Goal: Task Accomplishment & Management: Use online tool/utility

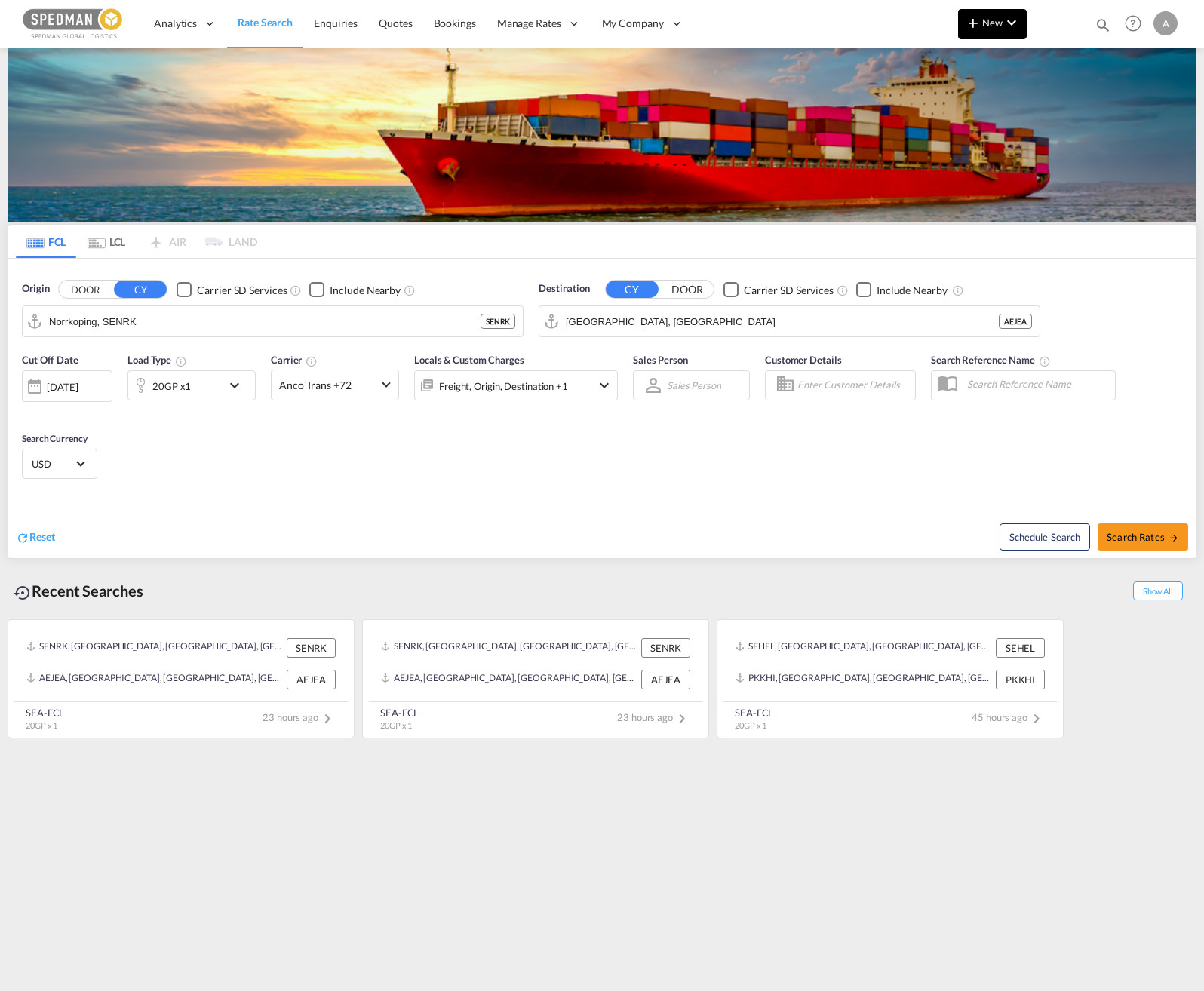
click at [1006, 23] on md-icon "icon-chevron-down" at bounding box center [1011, 22] width 18 height 18
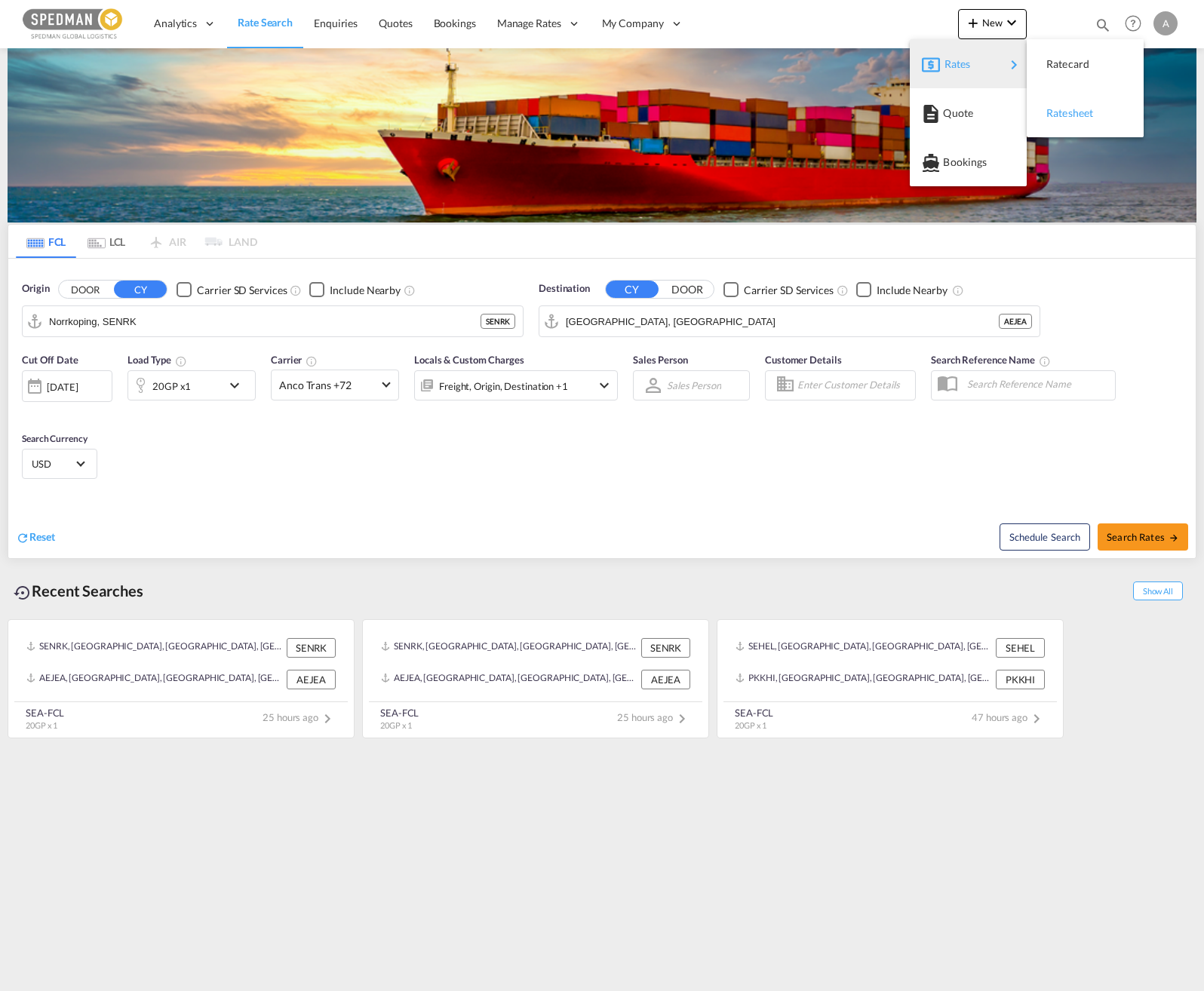
click at [1063, 107] on span "Ratesheet" at bounding box center [1055, 113] width 17 height 30
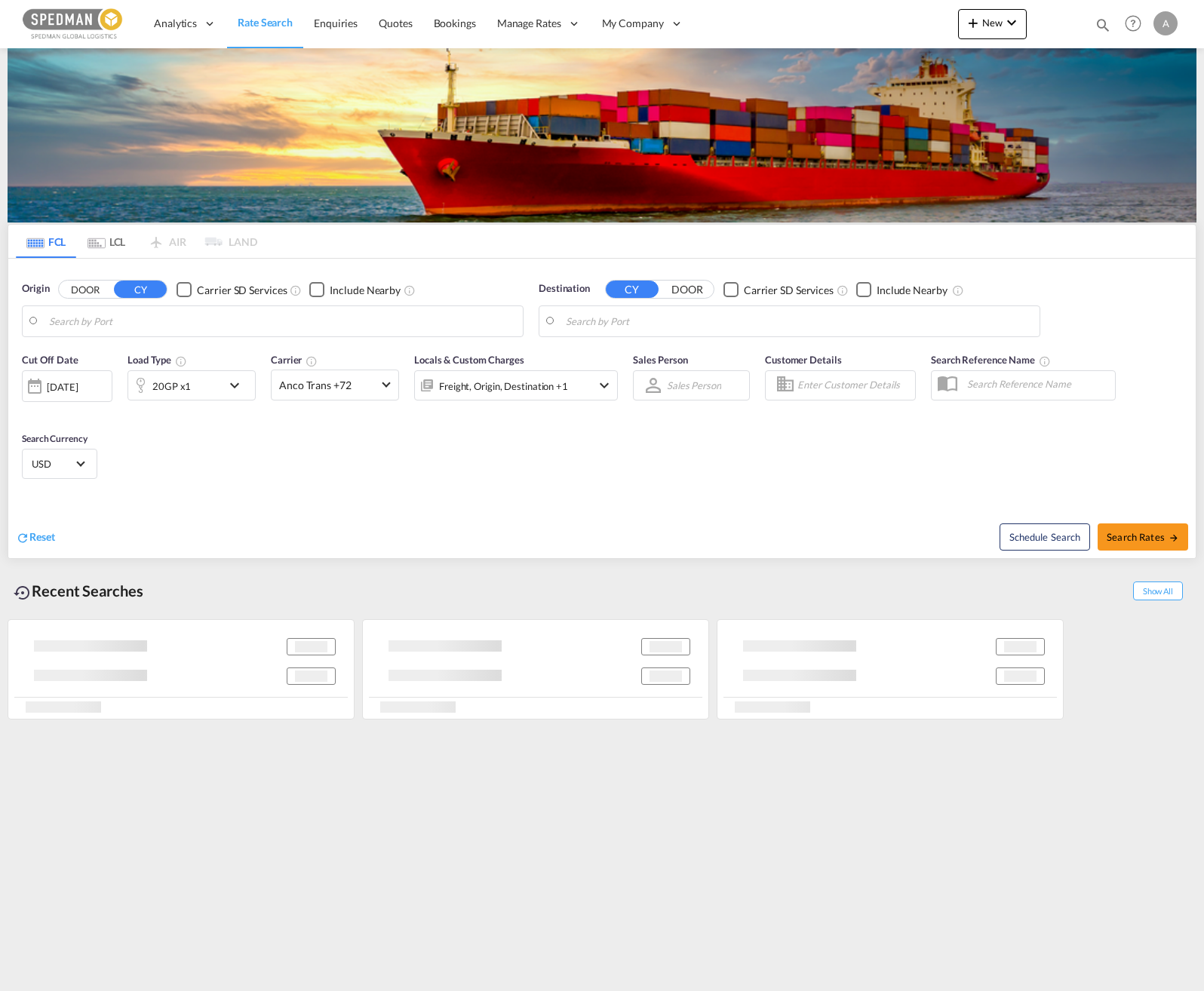
type input "Norrkoping, SENRK"
type input "[GEOGRAPHIC_DATA], [GEOGRAPHIC_DATA]"
